Goal: Task Accomplishment & Management: Manage account settings

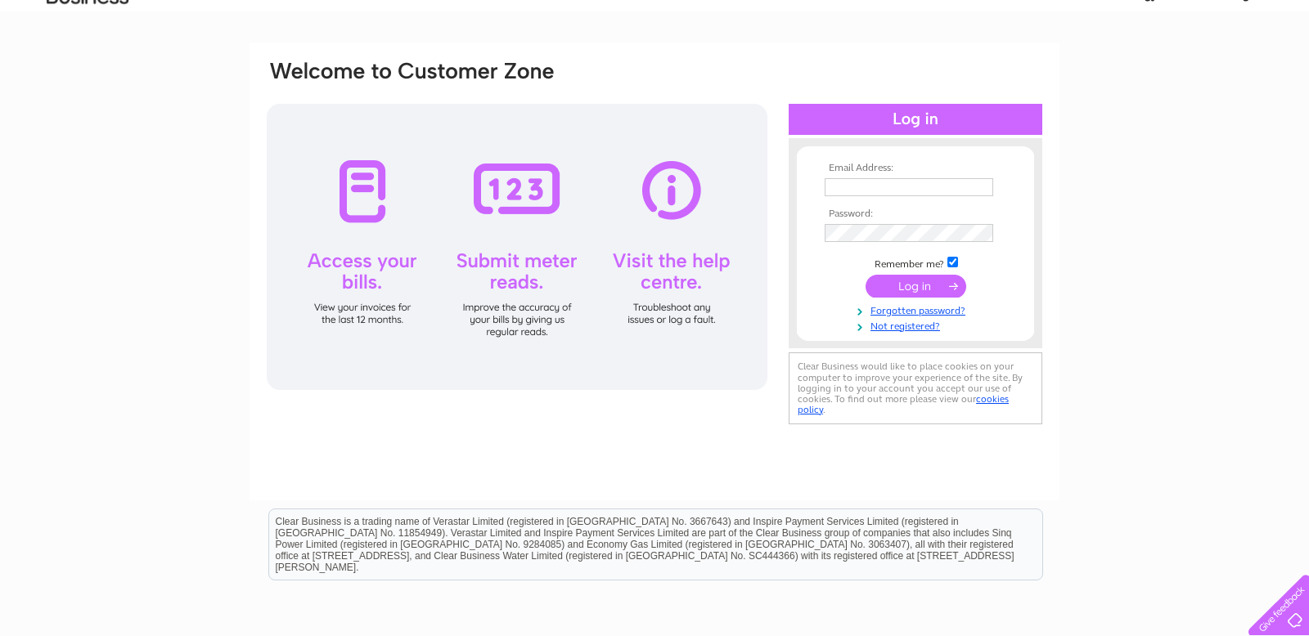
scroll to position [88, 0]
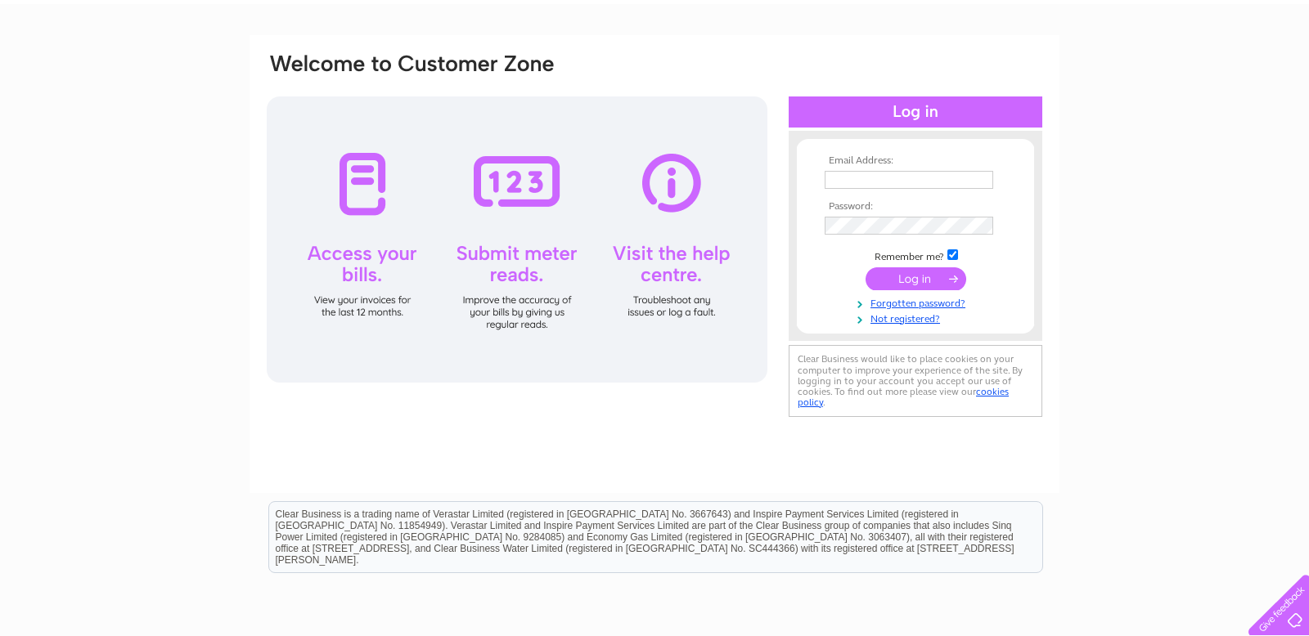
click at [861, 180] on input "text" at bounding box center [908, 180] width 168 height 18
type input "jerome@jeromeshorter.co.uk"
click at [944, 277] on input "submit" at bounding box center [915, 278] width 101 height 23
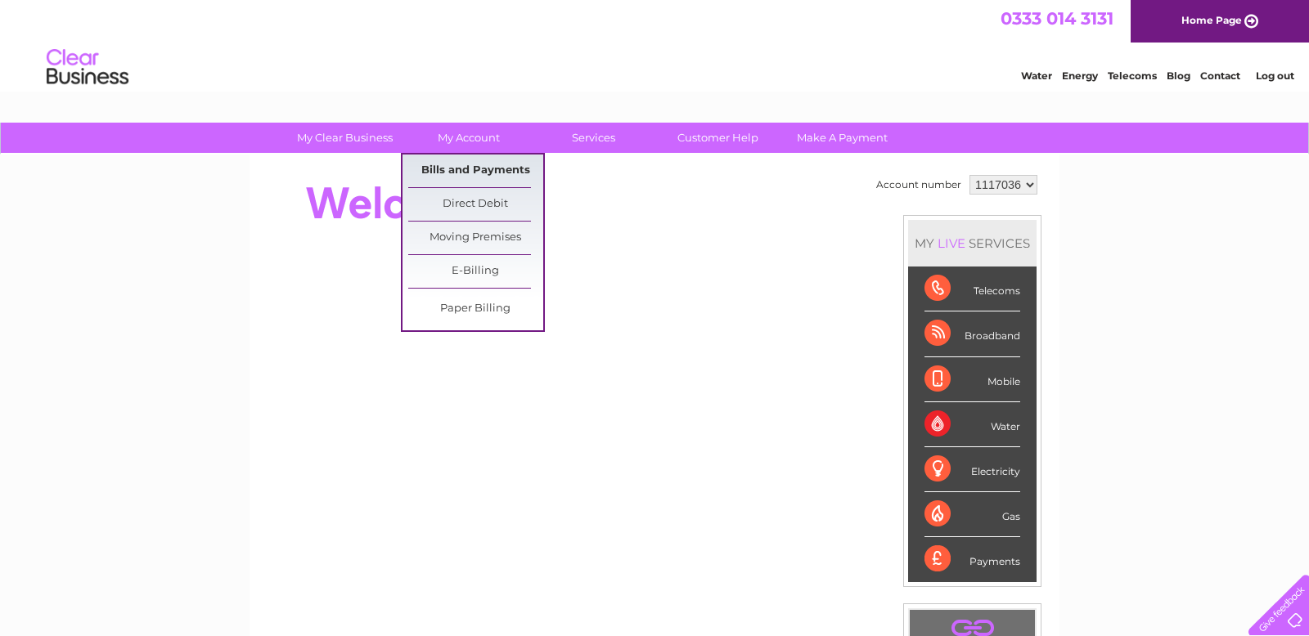
click at [470, 168] on link "Bills and Payments" at bounding box center [475, 171] width 135 height 33
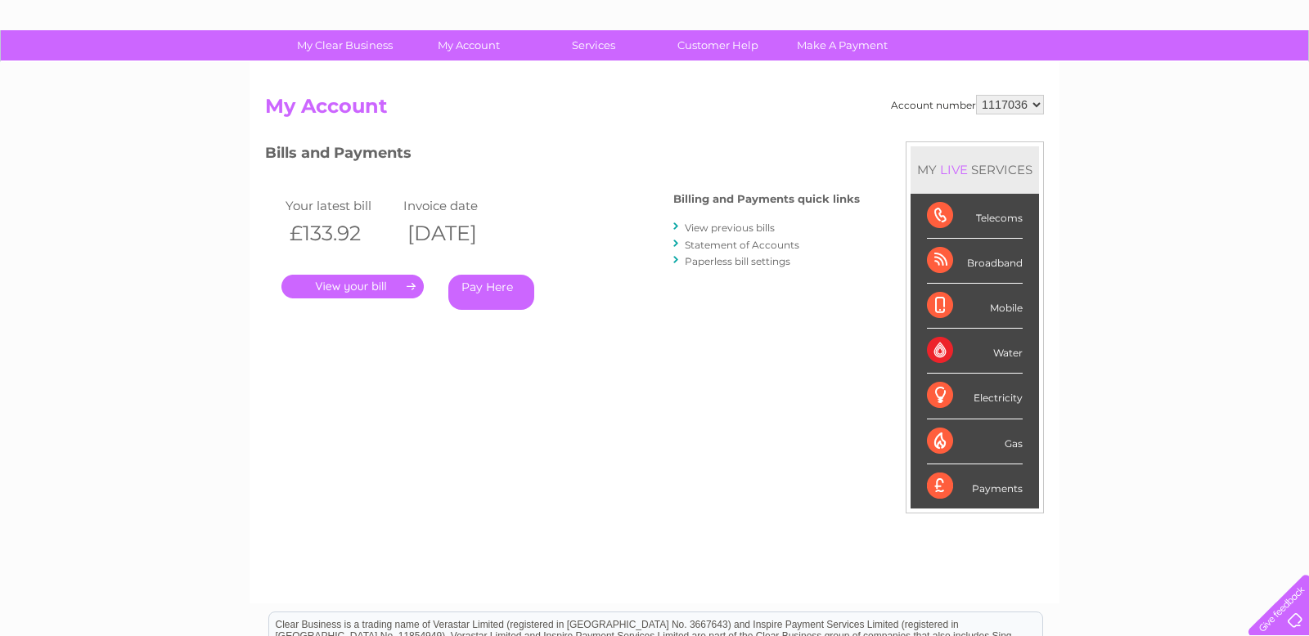
scroll to position [174, 0]
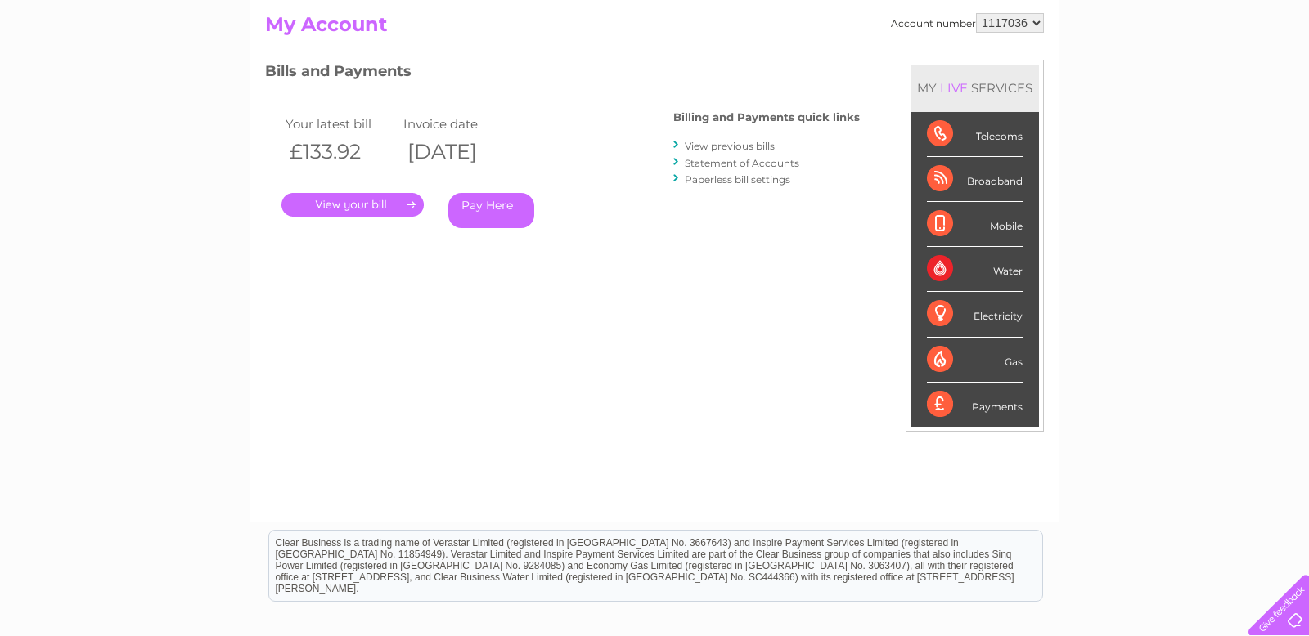
click at [389, 206] on link "." at bounding box center [352, 205] width 142 height 24
click at [703, 147] on link "View previous bills" at bounding box center [730, 146] width 90 height 12
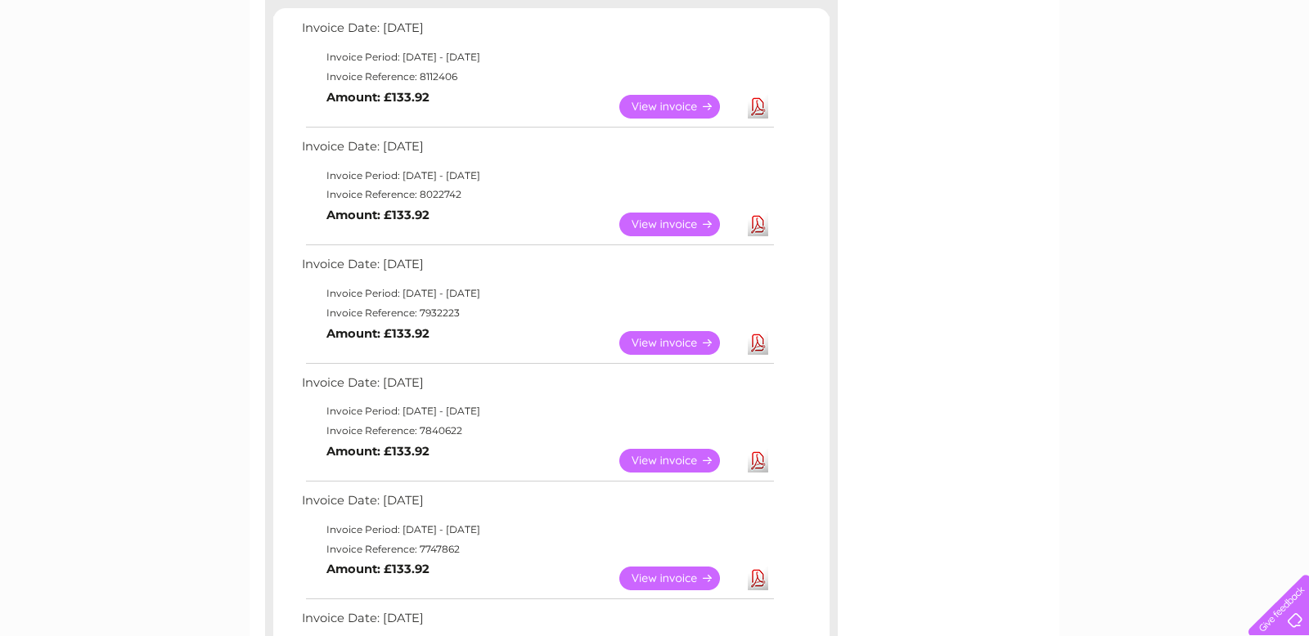
scroll to position [291, 0]
click at [666, 228] on link "View" at bounding box center [679, 223] width 120 height 24
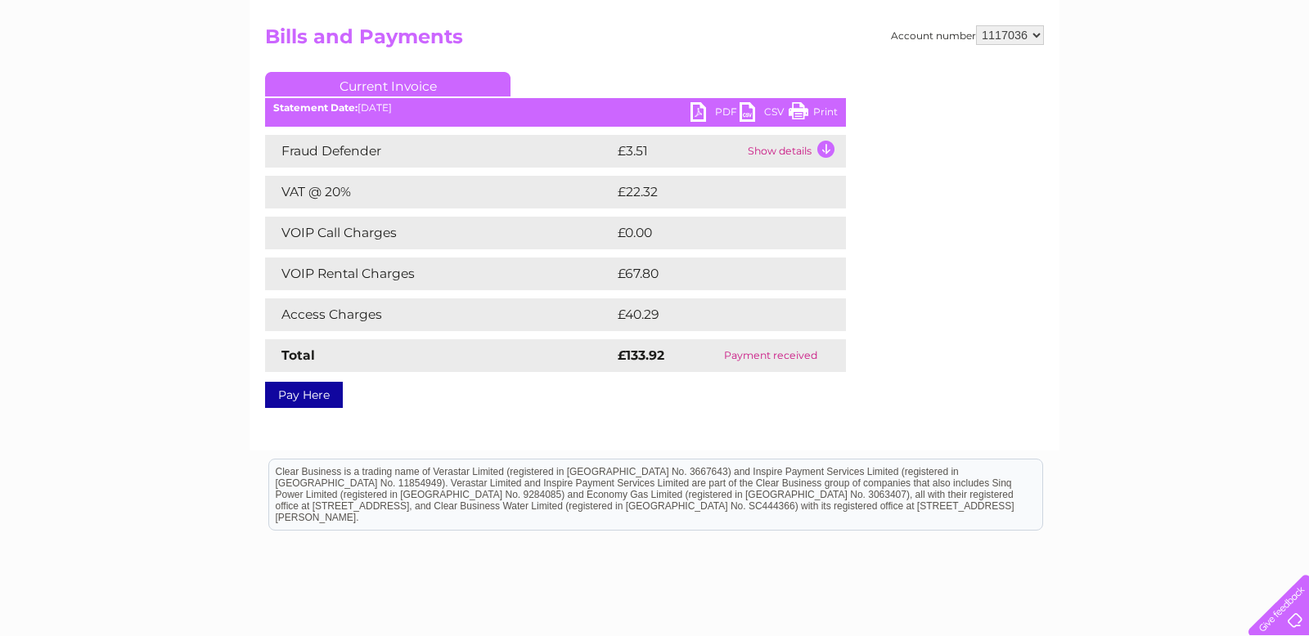
scroll to position [177, 0]
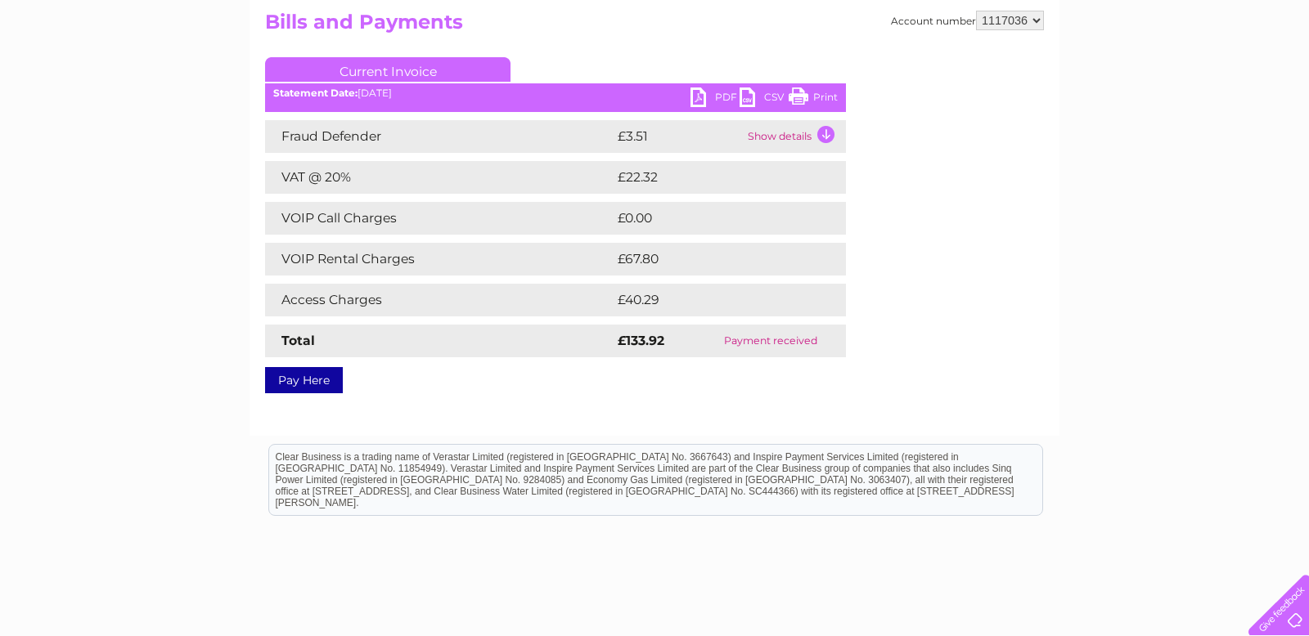
click at [717, 101] on link "PDF" at bounding box center [714, 100] width 49 height 24
